Goal: Find specific page/section: Find specific page/section

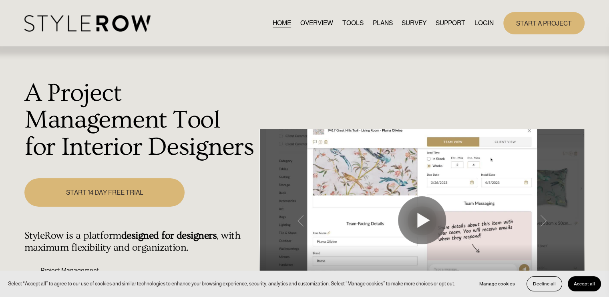
click at [485, 18] on link "LOGIN" at bounding box center [483, 23] width 19 height 11
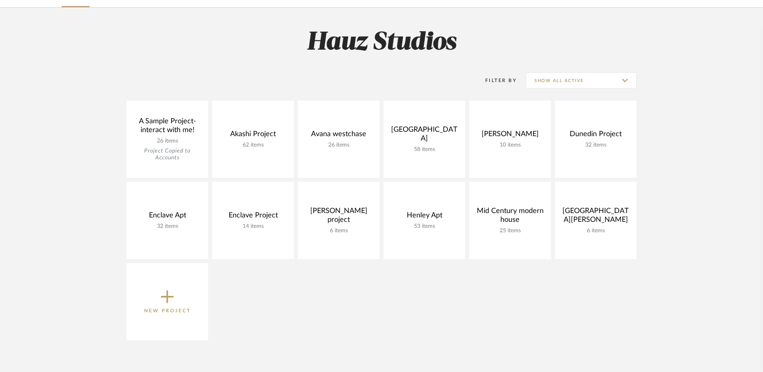
scroll to position [100, 0]
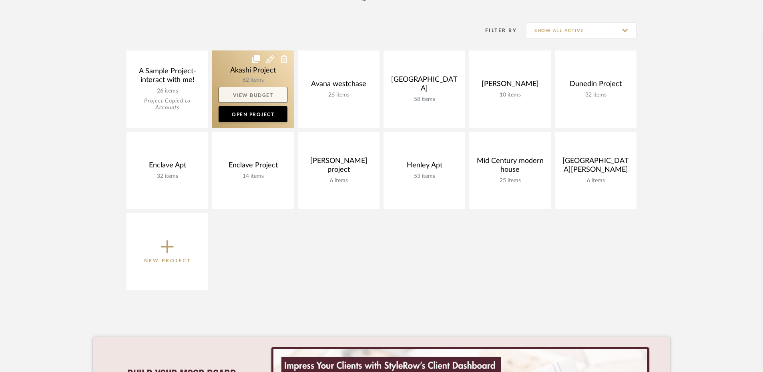
click at [258, 98] on link "View Budget" at bounding box center [253, 95] width 69 height 16
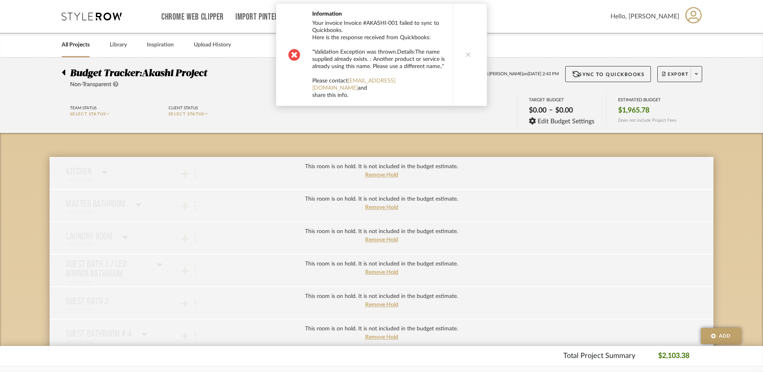
click at [464, 63] on button at bounding box center [468, 55] width 31 height 102
click at [469, 46] on button at bounding box center [468, 55] width 31 height 102
click at [471, 48] on button at bounding box center [468, 58] width 31 height 109
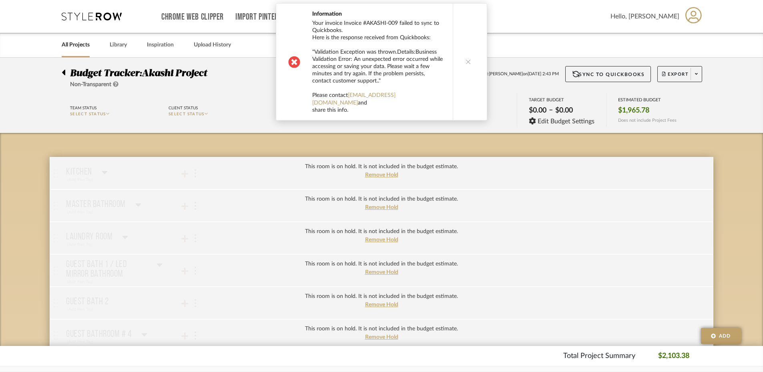
click at [471, 48] on button at bounding box center [468, 62] width 31 height 117
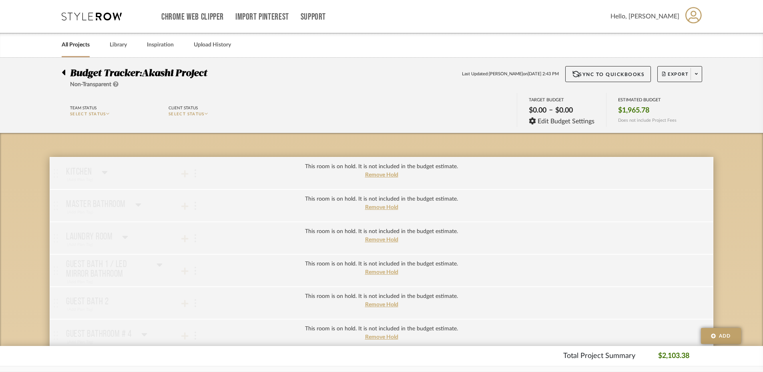
click at [82, 43] on link "All Projects" at bounding box center [76, 45] width 28 height 11
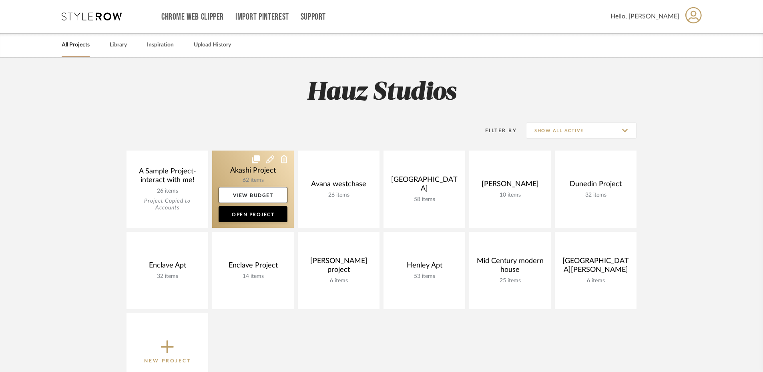
click at [229, 163] on link at bounding box center [253, 189] width 82 height 77
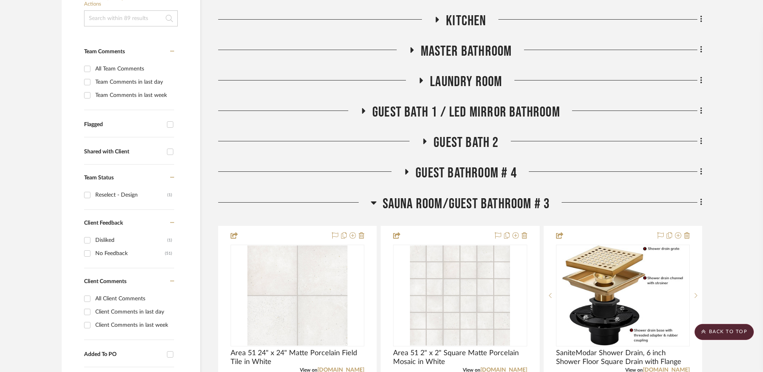
scroll to position [200, 0]
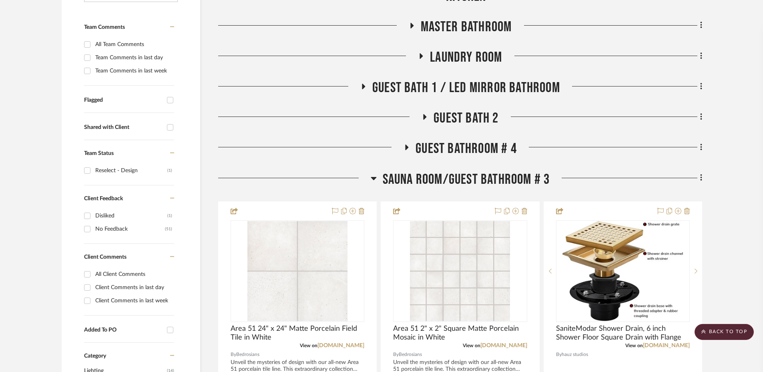
click at [408, 144] on h3 "Guest bathroom # 4" at bounding box center [460, 148] width 113 height 17
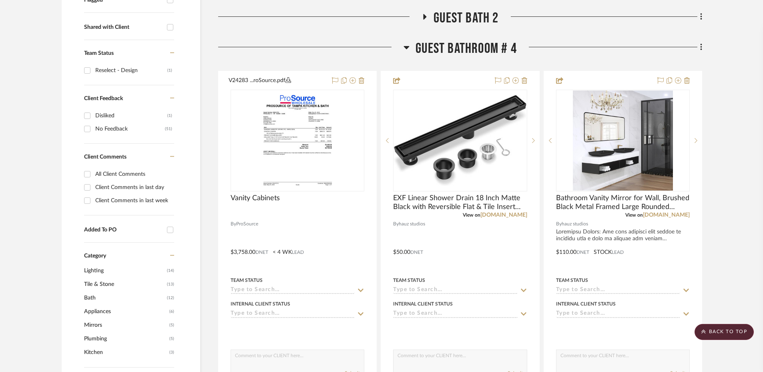
scroll to position [250, 0]
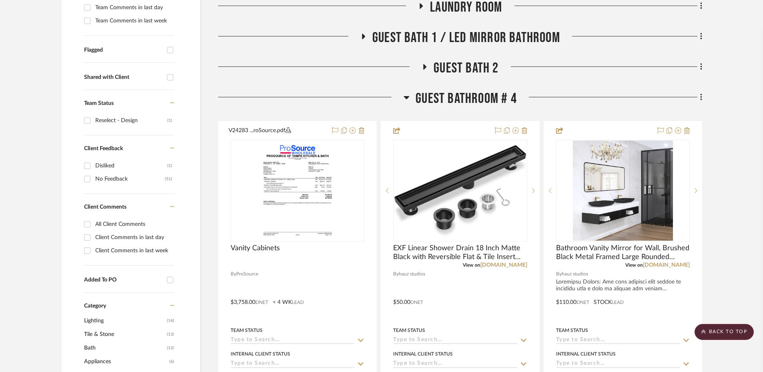
click at [404, 98] on icon at bounding box center [407, 97] width 6 height 10
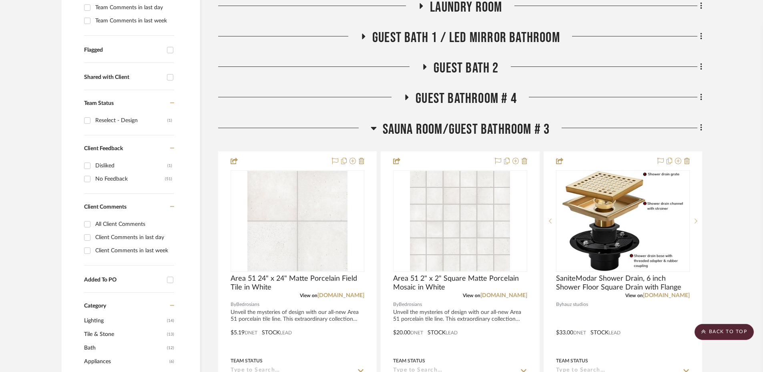
click at [427, 66] on icon at bounding box center [425, 67] width 10 height 6
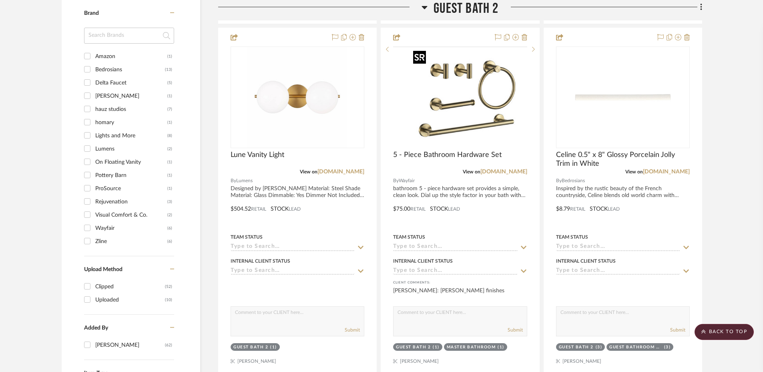
scroll to position [601, 0]
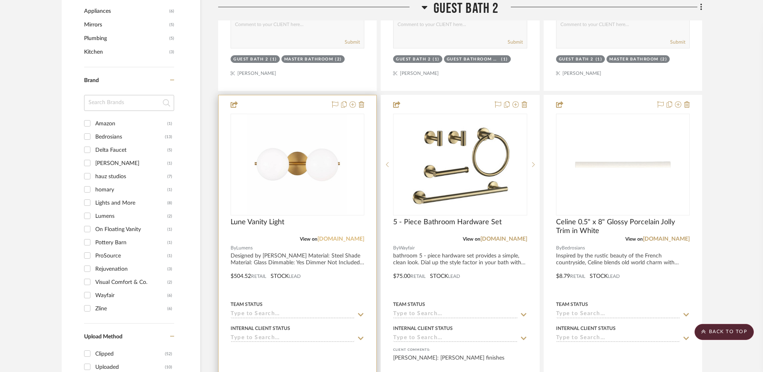
click at [350, 238] on link "lumens.com" at bounding box center [340, 239] width 47 height 6
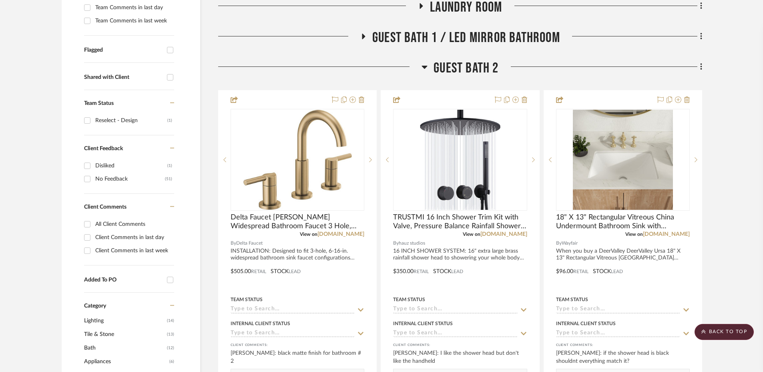
scroll to position [100, 0]
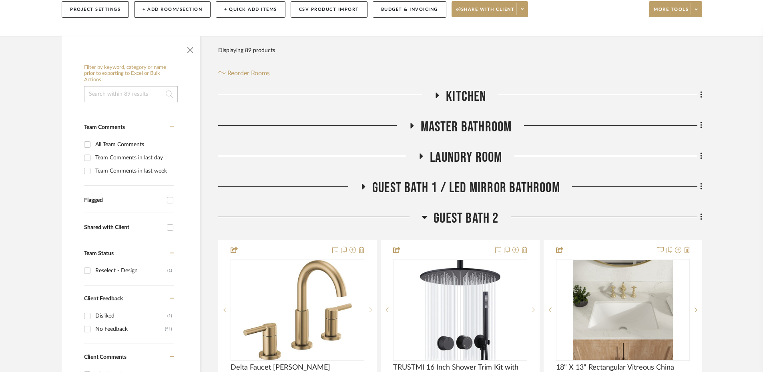
click at [411, 124] on icon at bounding box center [411, 126] width 3 height 6
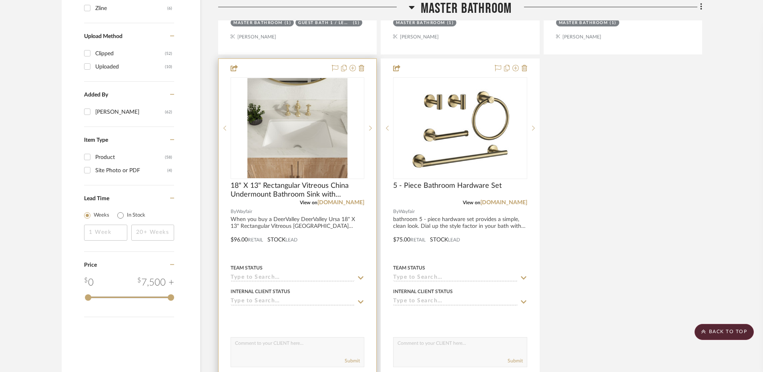
scroll to position [1001, 0]
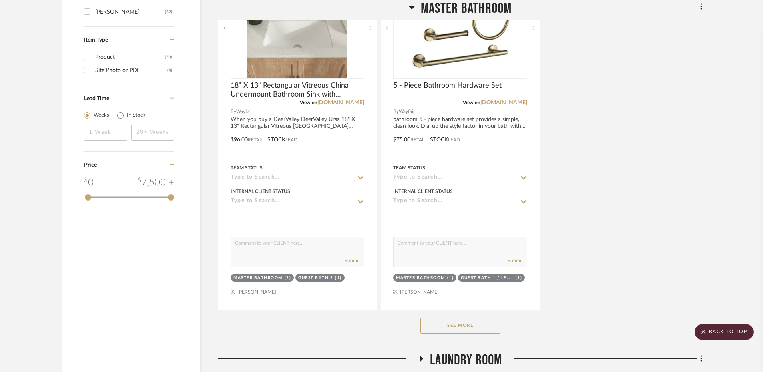
click at [458, 327] on button "See More" at bounding box center [460, 325] width 80 height 16
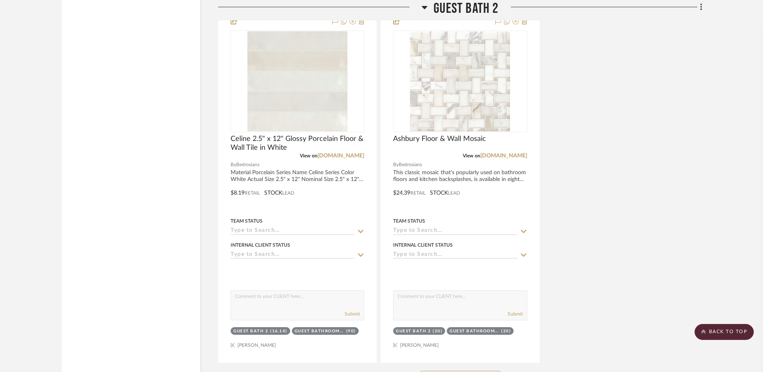
scroll to position [3053, 0]
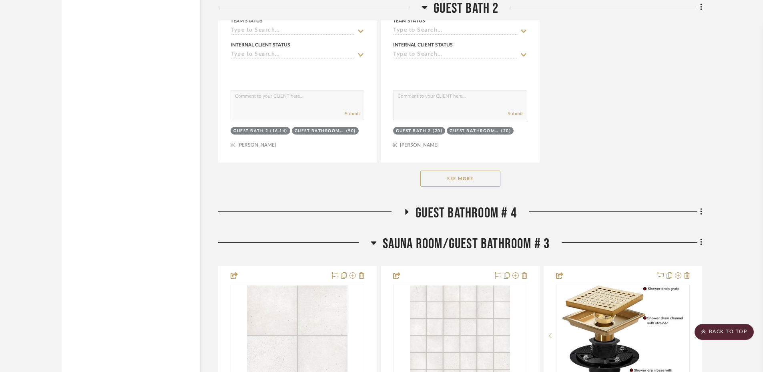
click at [448, 182] on button "See More" at bounding box center [460, 179] width 80 height 16
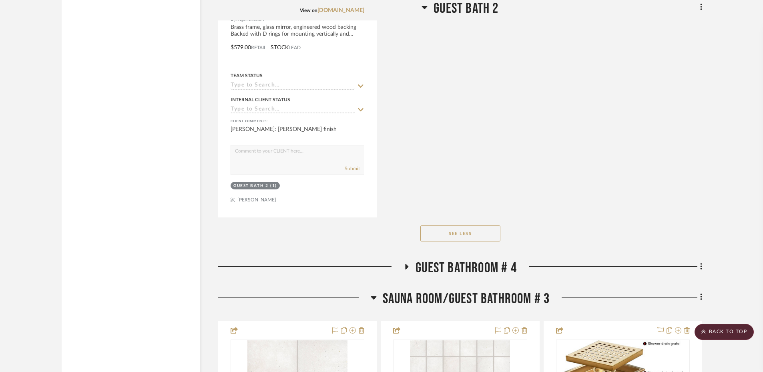
scroll to position [3453, 0]
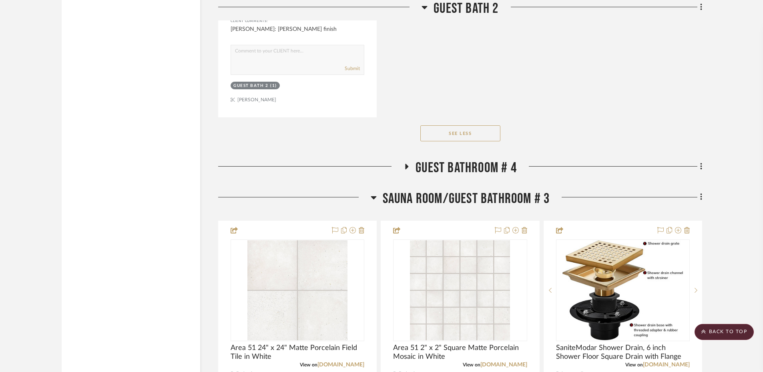
click at [407, 166] on h3 "Guest bathroom # 4" at bounding box center [460, 167] width 113 height 17
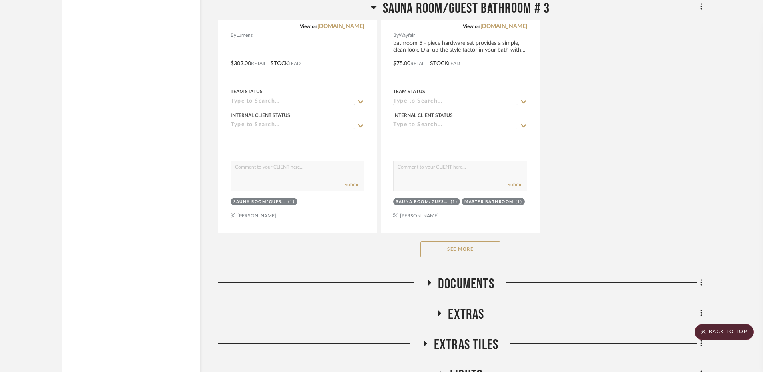
scroll to position [5689, 0]
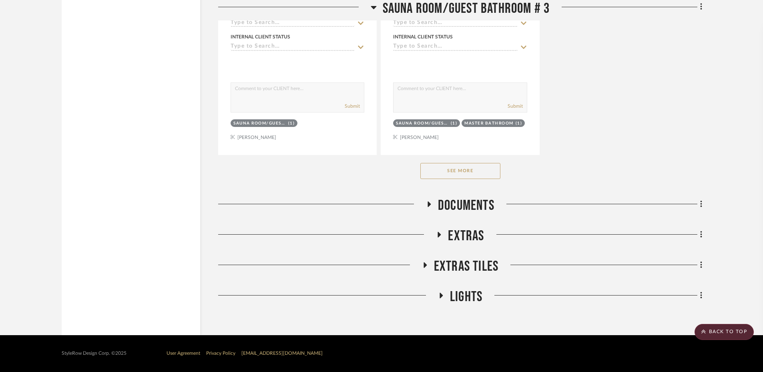
click at [478, 175] on button "See More" at bounding box center [460, 171] width 80 height 16
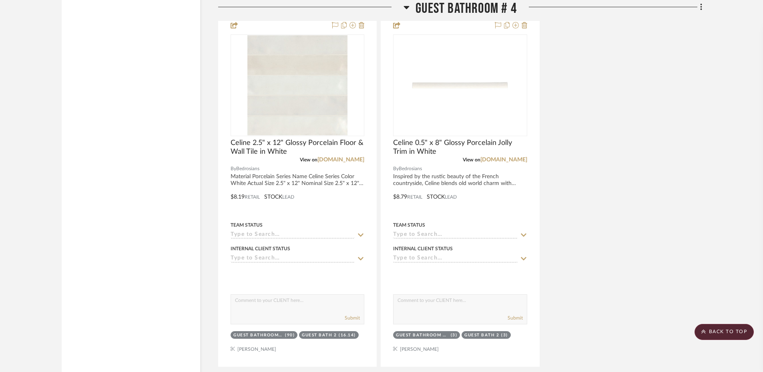
scroll to position [4488, 0]
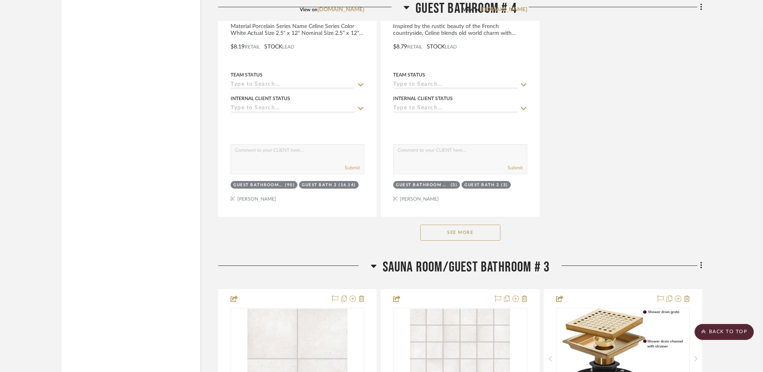
click at [469, 225] on div "See More" at bounding box center [460, 233] width 484 height 32
click at [475, 234] on button "See More" at bounding box center [460, 233] width 80 height 16
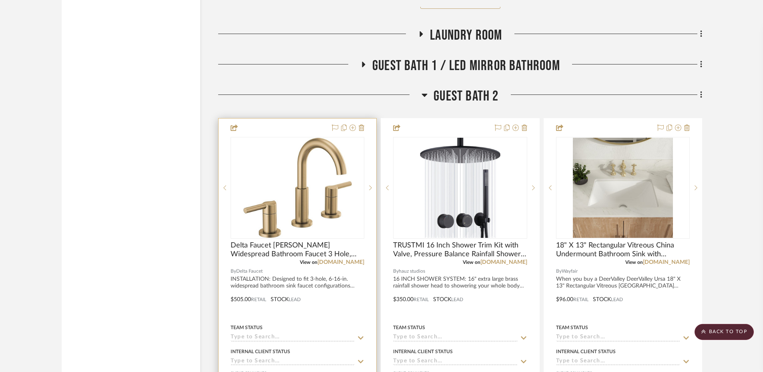
scroll to position [1936, 0]
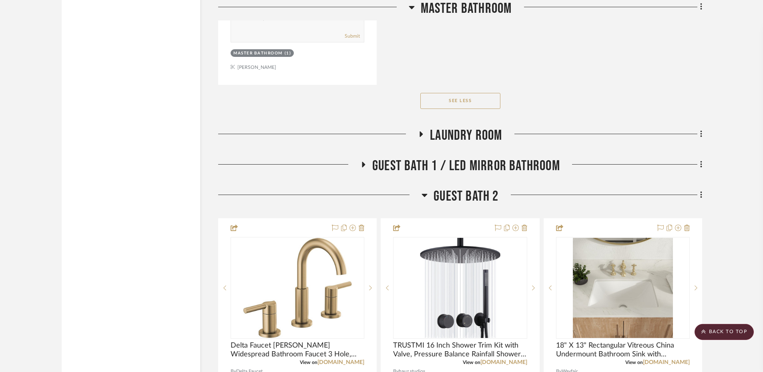
click at [372, 163] on span "Guest Bath 1 / LED Mirror Bathroom" at bounding box center [466, 165] width 188 height 17
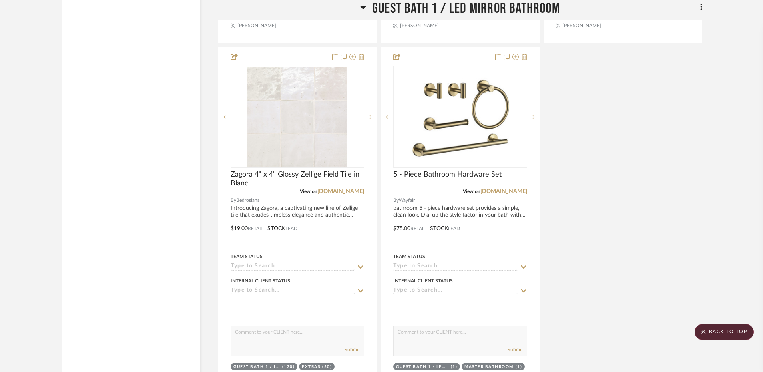
scroll to position [2987, 0]
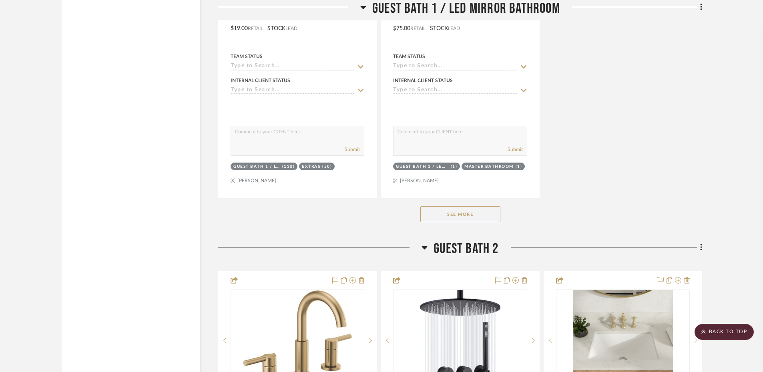
click at [469, 215] on button "See More" at bounding box center [460, 214] width 80 height 16
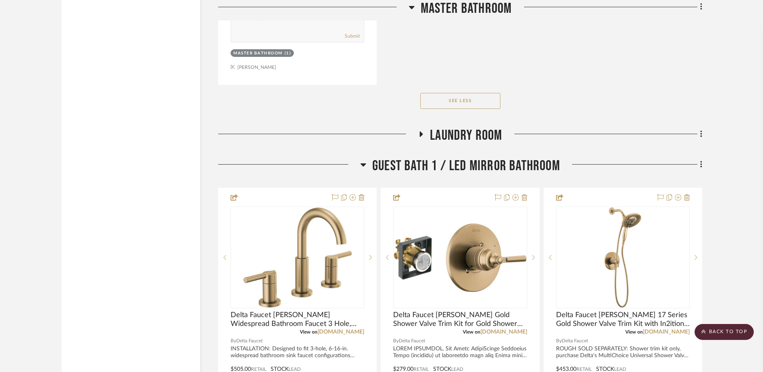
scroll to position [1736, 0]
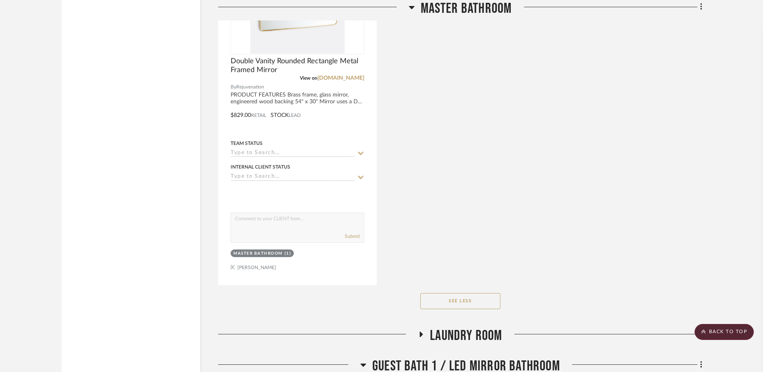
click at [418, 333] on icon at bounding box center [421, 334] width 10 height 6
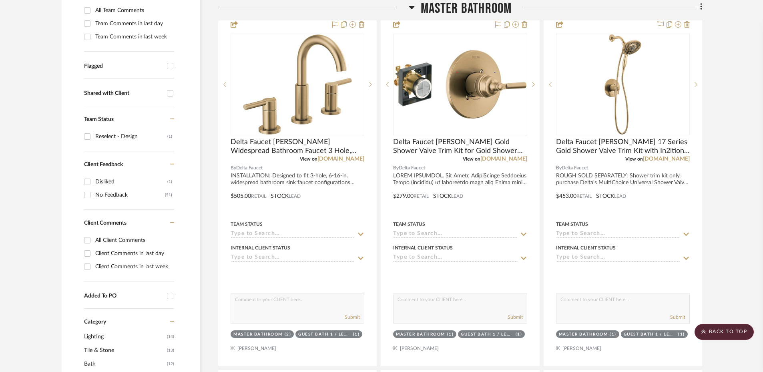
scroll to position [84, 0]
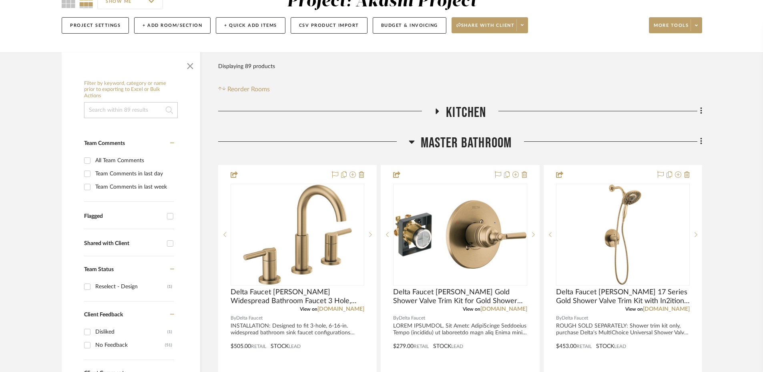
click at [436, 108] on icon at bounding box center [437, 111] width 3 height 6
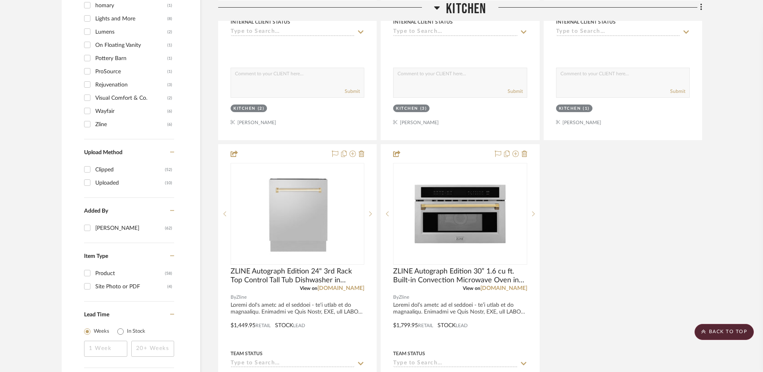
scroll to position [1035, 0]
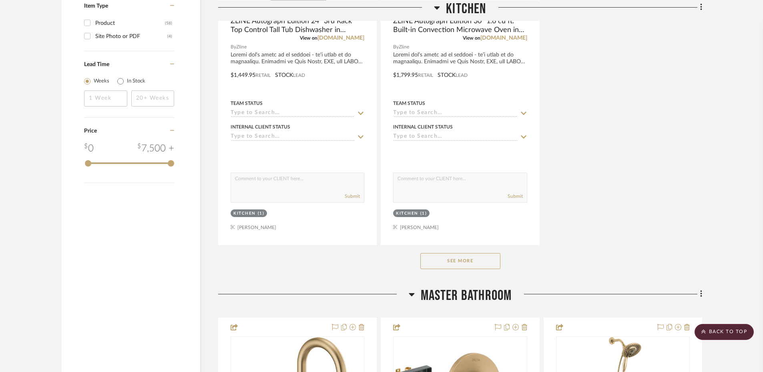
click at [480, 256] on button "See More" at bounding box center [460, 261] width 80 height 16
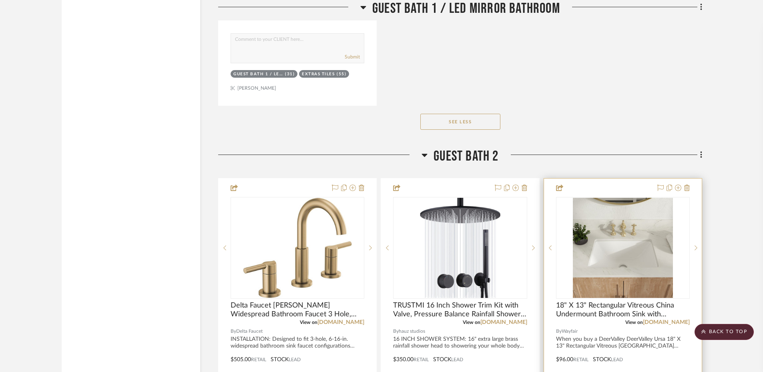
scroll to position [5255, 0]
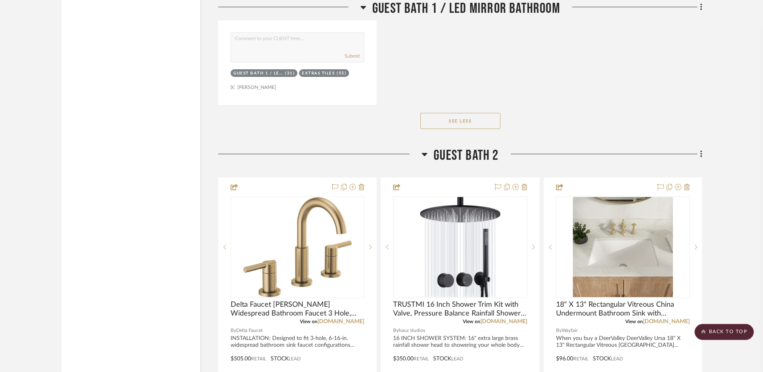
click at [424, 156] on icon at bounding box center [425, 154] width 6 height 3
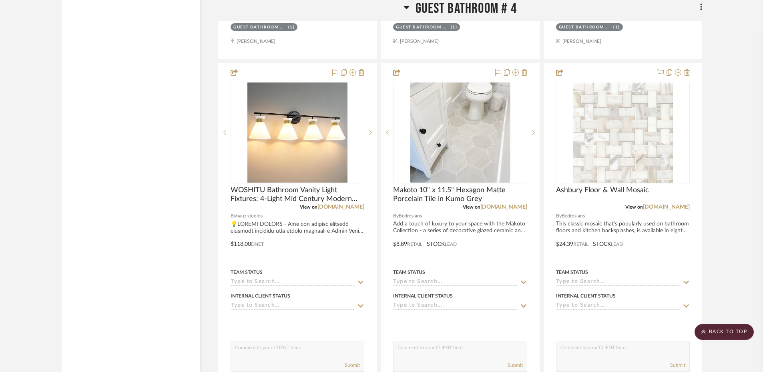
scroll to position [5505, 0]
